Goal: Ask a question

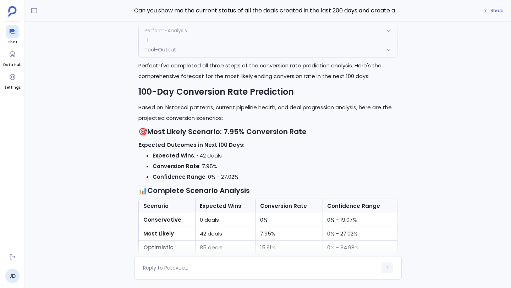
scroll to position [-296, 0]
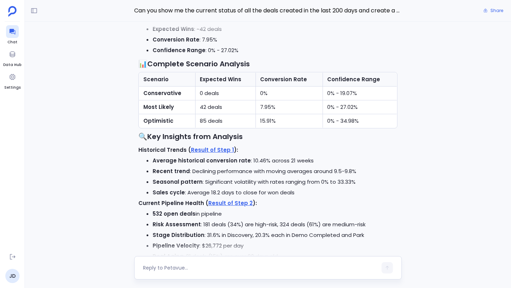
click at [194, 267] on textarea at bounding box center [260, 267] width 234 height 7
type textarea "can you create a dashboard for this analysis?"
click at [387, 265] on button "button" at bounding box center [386, 267] width 11 height 11
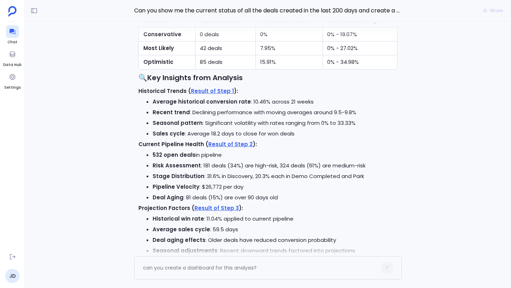
scroll to position [0, 0]
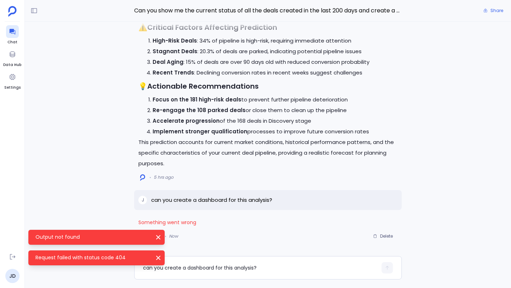
click at [158, 234] on icon "Output not found" at bounding box center [158, 237] width 7 height 7
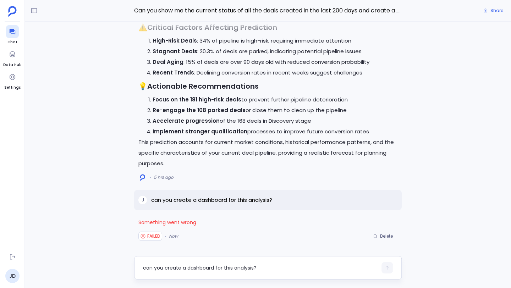
click at [156, 258] on div "can you create a dashboard for this analysis?" at bounding box center [267, 267] width 267 height 23
click at [385, 233] on span "Delete" at bounding box center [386, 236] width 13 height 6
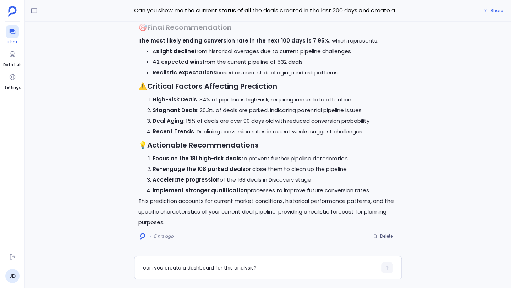
click at [11, 32] on icon at bounding box center [12, 32] width 6 height 6
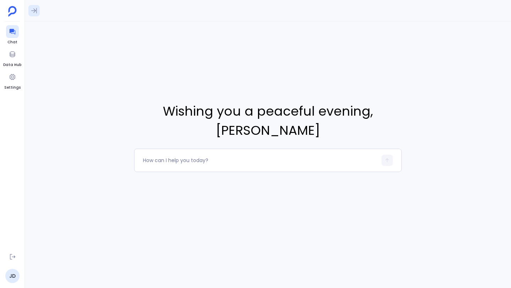
click at [34, 11] on icon at bounding box center [34, 10] width 7 height 7
click at [15, 38] on div at bounding box center [12, 31] width 13 height 13
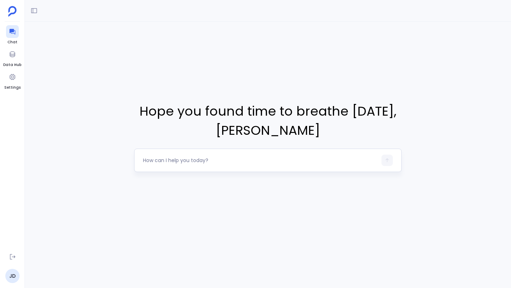
click at [171, 160] on textarea at bounding box center [260, 160] width 234 height 7
click at [15, 32] on icon at bounding box center [12, 31] width 7 height 7
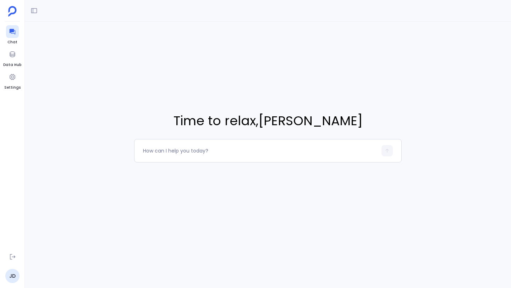
click at [33, 4] on div at bounding box center [268, 11] width 486 height 22
click at [34, 10] on icon at bounding box center [34, 10] width 7 height 7
click at [11, 33] on icon at bounding box center [12, 32] width 6 height 6
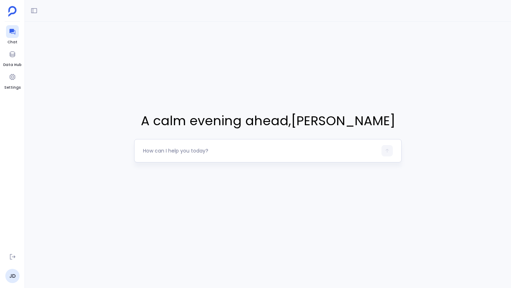
click at [185, 149] on textarea at bounding box center [260, 150] width 234 height 7
type textarea "c"
type textarea "H"
click at [14, 272] on link "JD" at bounding box center [12, 276] width 14 height 14
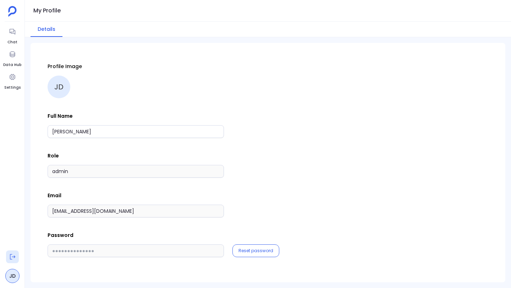
click at [14, 255] on icon at bounding box center [12, 256] width 7 height 7
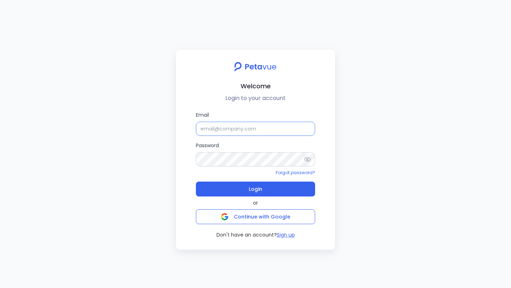
type input "[PERSON_NAME]"
